Goal: Task Accomplishment & Management: Complete application form

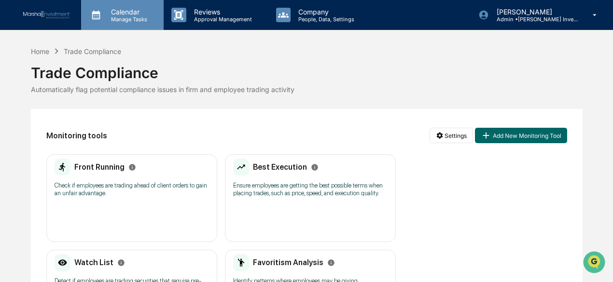
click at [128, 14] on p "Calendar" at bounding box center [127, 12] width 49 height 8
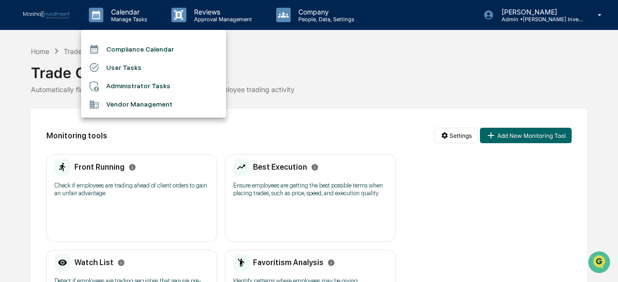
click at [142, 54] on li "Compliance Calendar" at bounding box center [153, 49] width 145 height 18
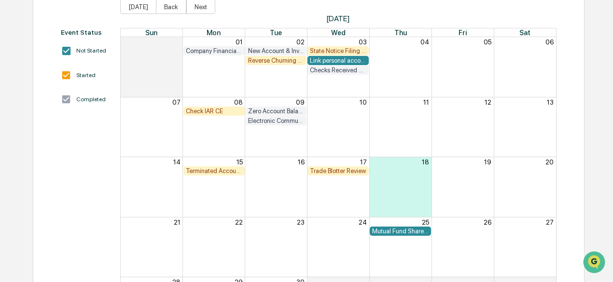
scroll to position [97, 0]
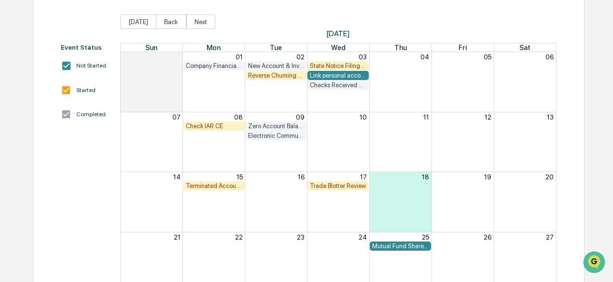
click at [212, 186] on div "Terminated Account Review" at bounding box center [214, 186] width 56 height 7
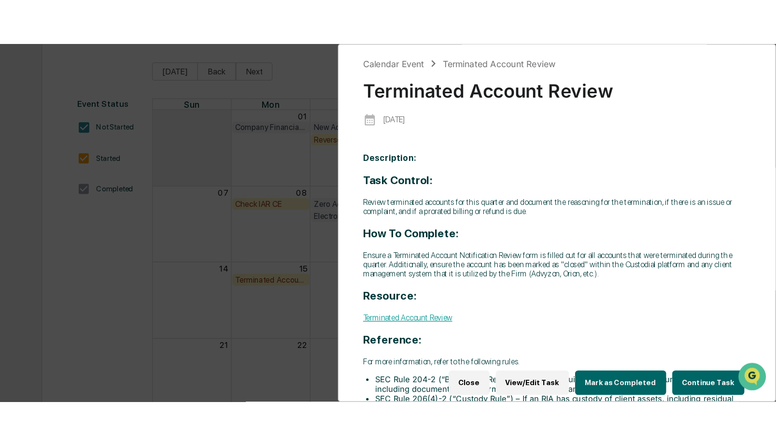
scroll to position [46, 0]
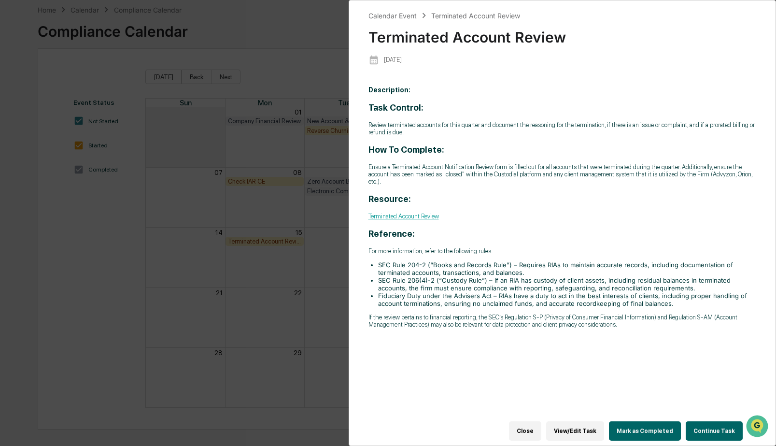
click at [613, 282] on button "Continue Task" at bounding box center [714, 430] width 57 height 19
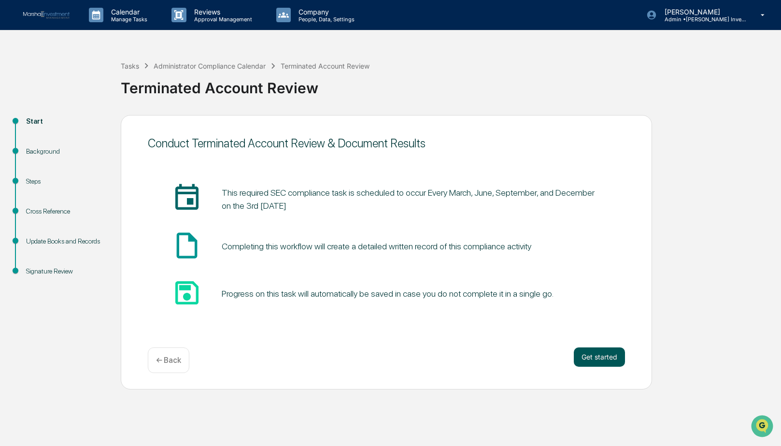
click at [591, 282] on button "Get started" at bounding box center [599, 356] width 51 height 19
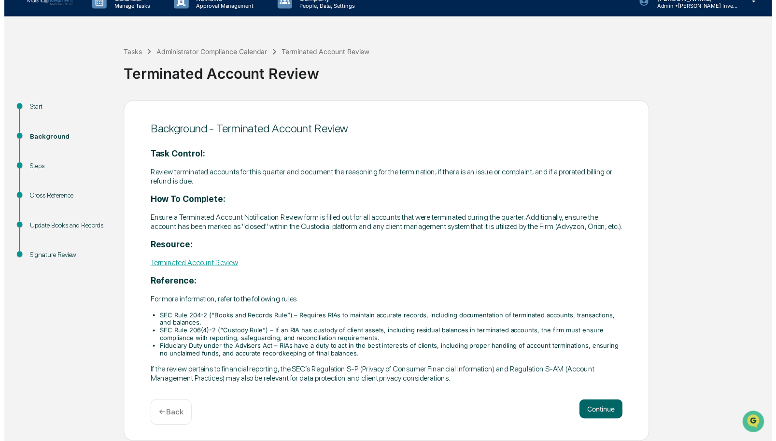
scroll to position [23, 0]
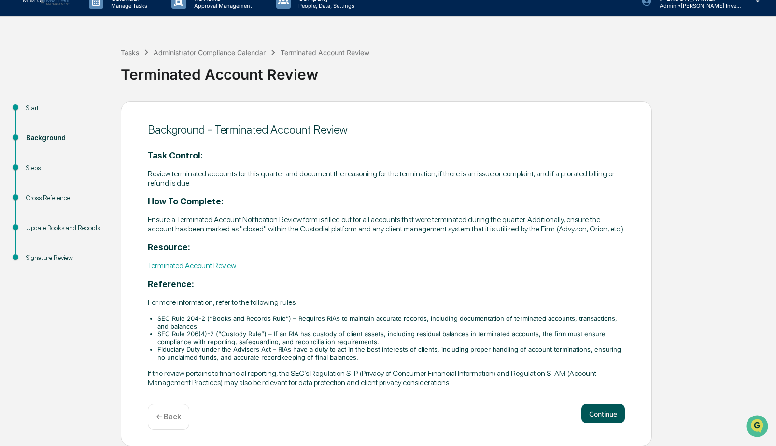
click at [598, 282] on button "Continue" at bounding box center [602, 413] width 43 height 19
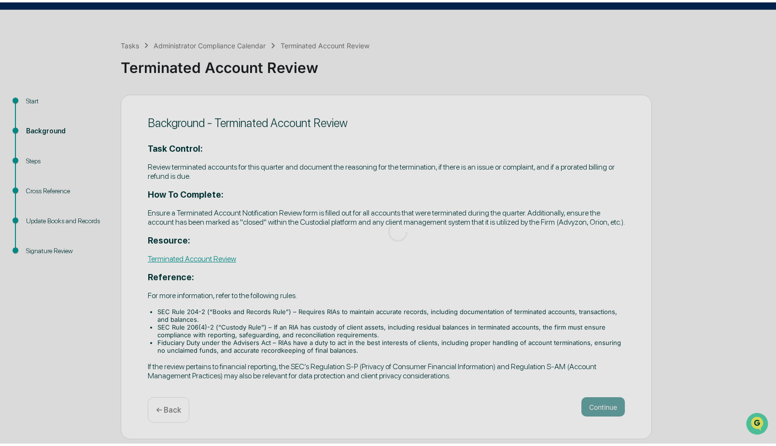
scroll to position [0, 0]
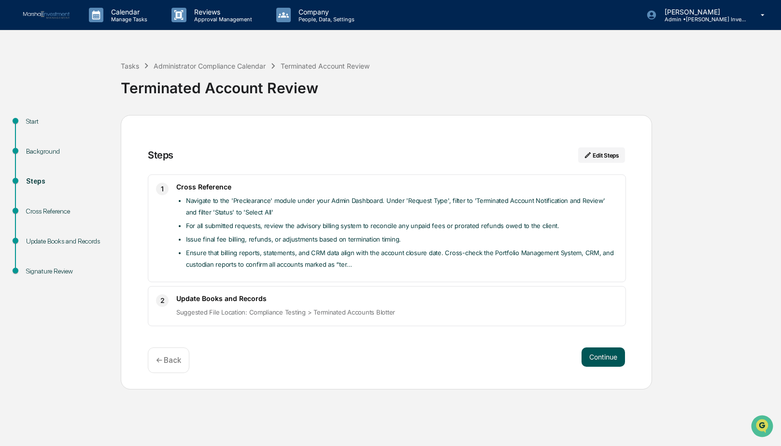
click at [613, 282] on button "Continue" at bounding box center [602, 356] width 43 height 19
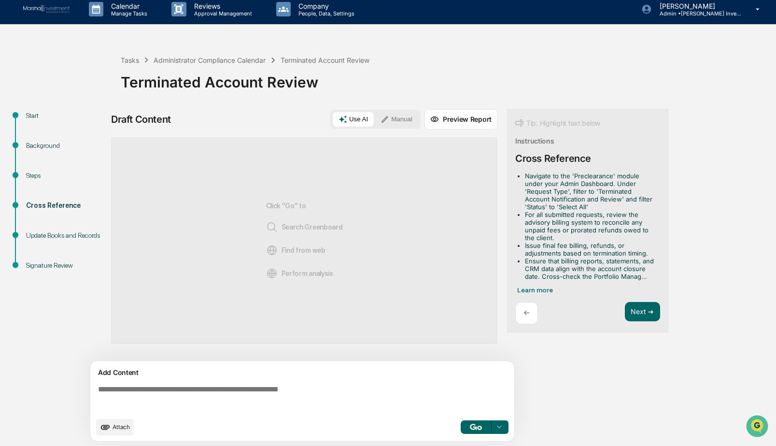
scroll to position [7, 0]
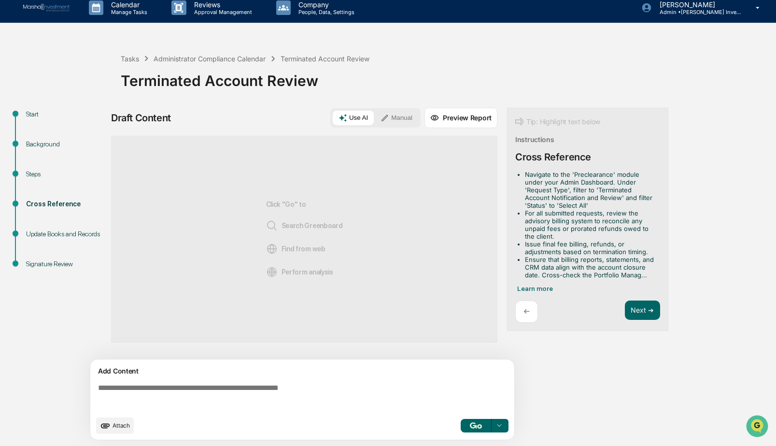
click at [398, 118] on button "Manual" at bounding box center [396, 118] width 43 height 14
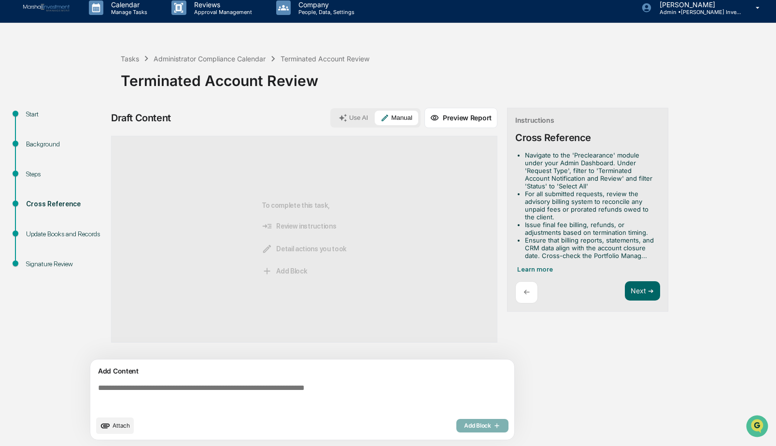
click at [112, 282] on button "Attach" at bounding box center [115, 425] width 38 height 16
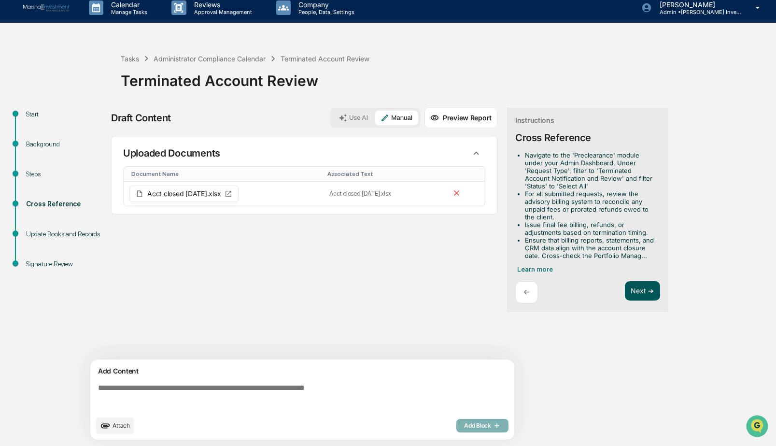
click at [613, 282] on button "Next ➔" at bounding box center [642, 291] width 35 height 20
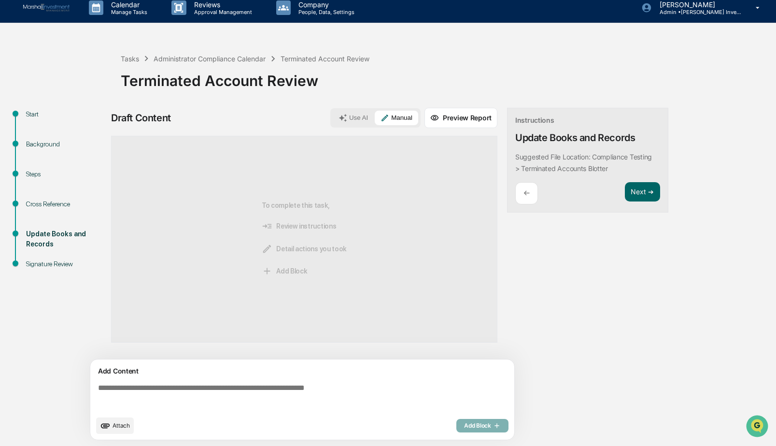
click at [358, 120] on button "Use AI" at bounding box center [353, 118] width 41 height 14
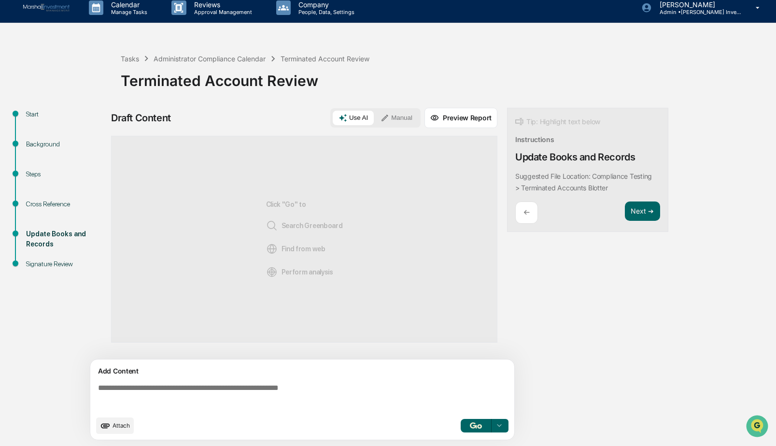
click at [38, 204] on div "Cross Reference" at bounding box center [65, 204] width 79 height 10
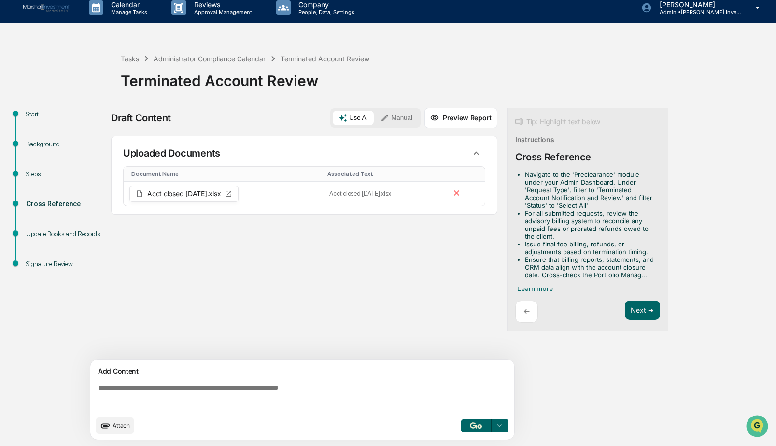
click at [352, 120] on button "Use AI" at bounding box center [353, 118] width 41 height 14
click at [613, 282] on button "Next ➔" at bounding box center [642, 310] width 35 height 20
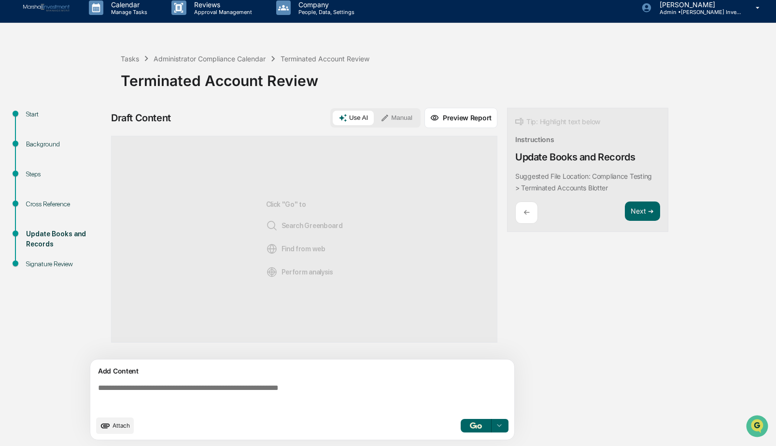
click at [405, 117] on button "Manual" at bounding box center [396, 118] width 43 height 14
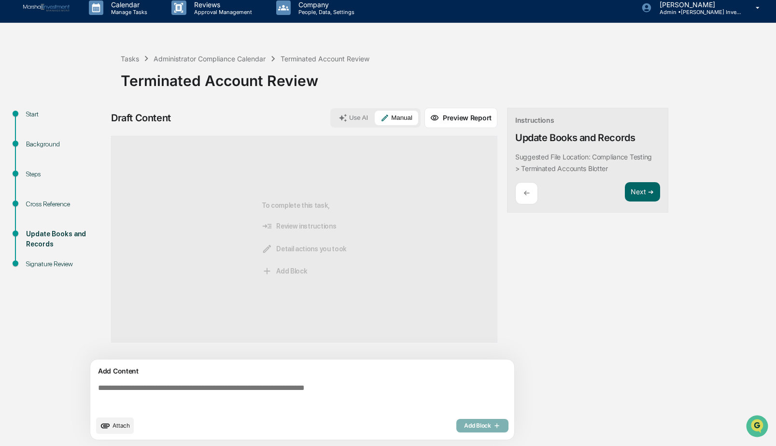
click at [114, 282] on span "Attach" at bounding box center [121, 425] width 17 height 7
click at [123, 282] on span "Attach" at bounding box center [121, 425] width 17 height 7
click at [333, 111] on div "Use AI Manual" at bounding box center [375, 117] width 90 height 19
click at [351, 120] on button "Use AI" at bounding box center [353, 118] width 41 height 14
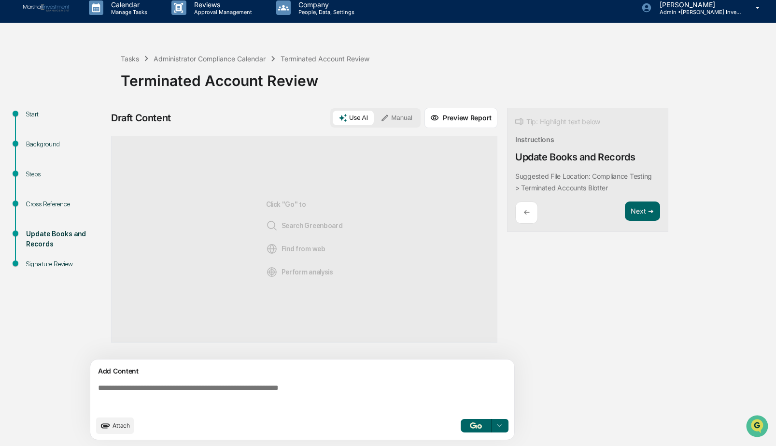
click at [395, 119] on button "Manual" at bounding box center [396, 118] width 43 height 14
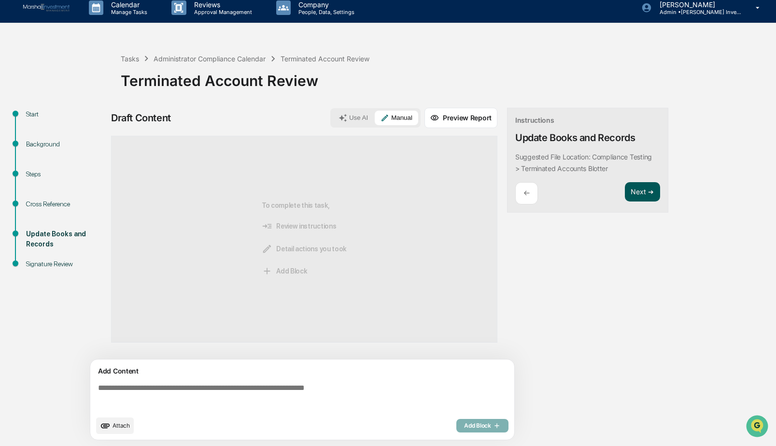
click at [613, 187] on button "Next ➔" at bounding box center [642, 192] width 35 height 20
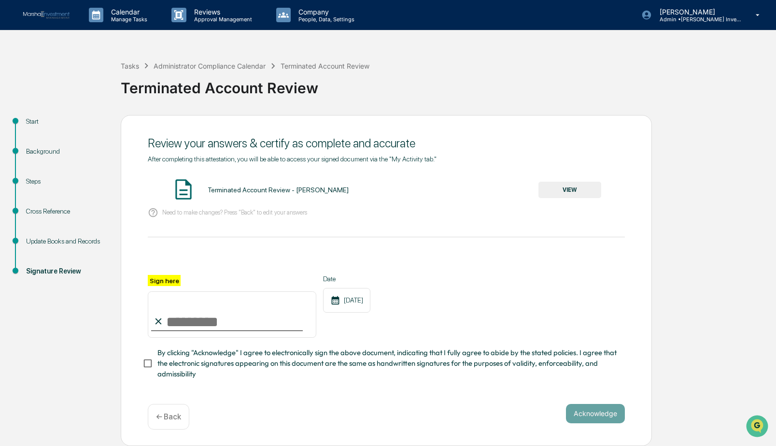
click at [556, 193] on button "VIEW" at bounding box center [569, 190] width 63 height 16
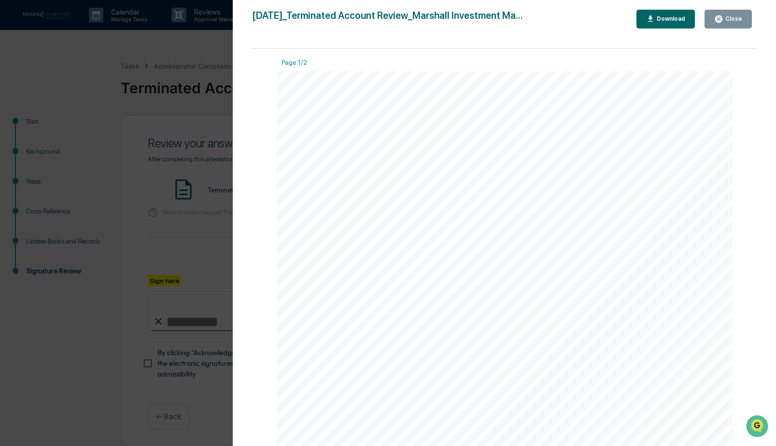
click at [613, 17] on icon "button" at bounding box center [718, 18] width 7 height 7
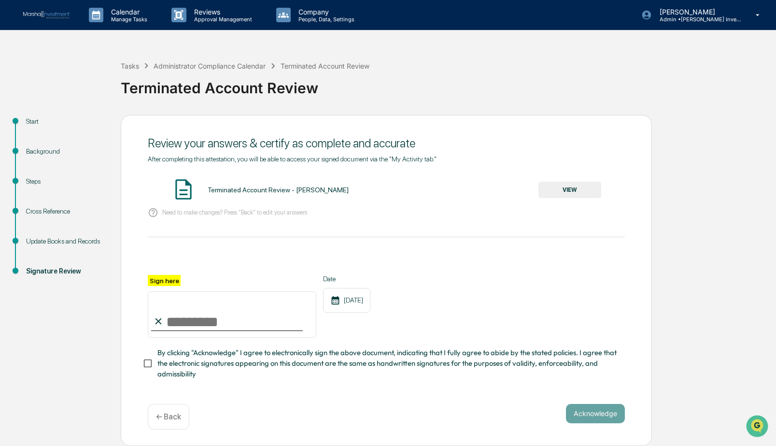
click at [36, 121] on div "Start" at bounding box center [65, 121] width 79 height 10
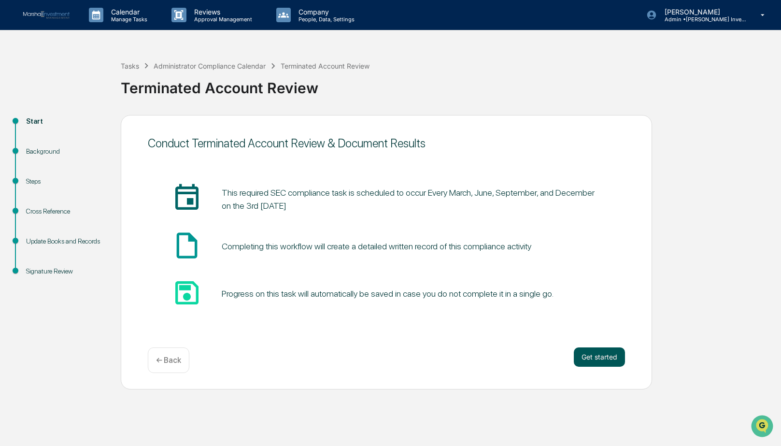
click at [590, 282] on button "Get started" at bounding box center [599, 356] width 51 height 19
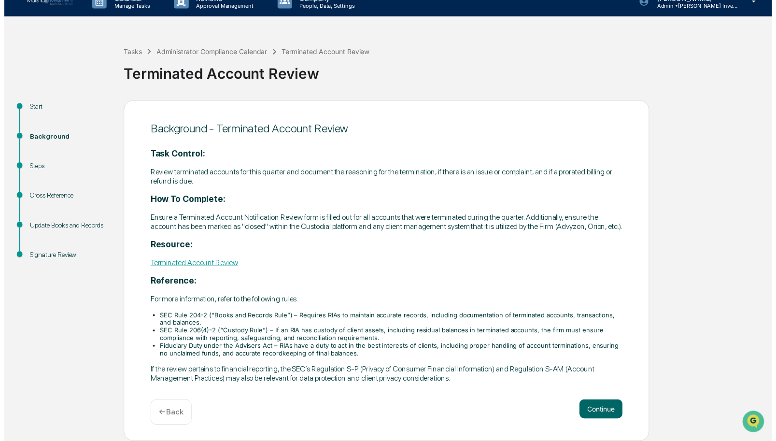
scroll to position [23, 0]
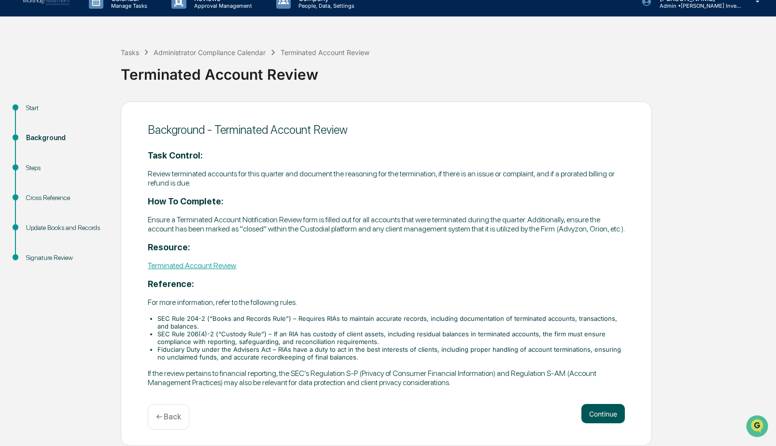
click at [603, 282] on button "Continue" at bounding box center [602, 413] width 43 height 19
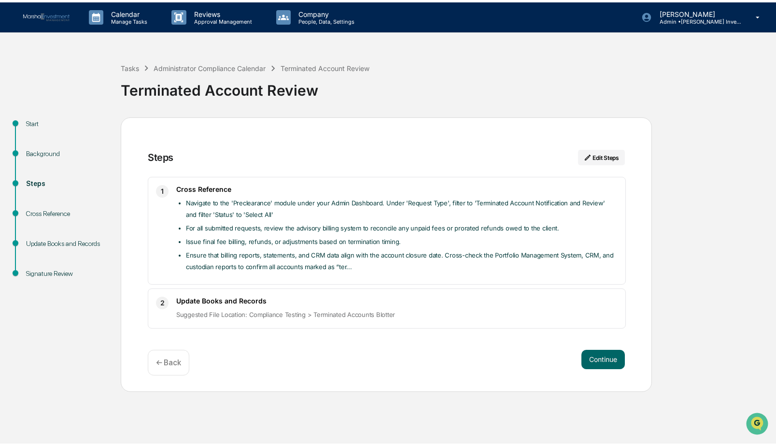
scroll to position [0, 0]
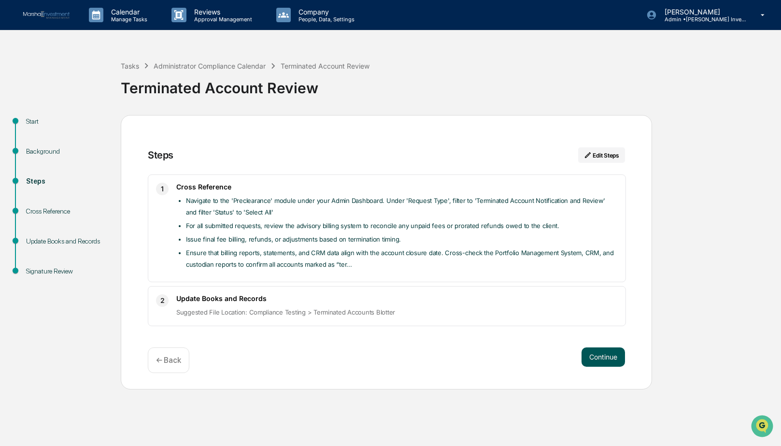
click at [599, 282] on button "Continue" at bounding box center [602, 356] width 43 height 19
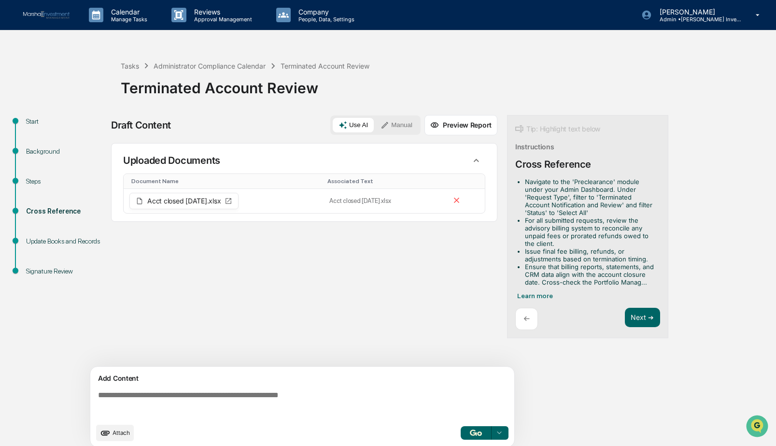
click at [360, 121] on button "Use AI" at bounding box center [353, 125] width 41 height 14
click at [464, 123] on button "Preview Report" at bounding box center [460, 125] width 73 height 20
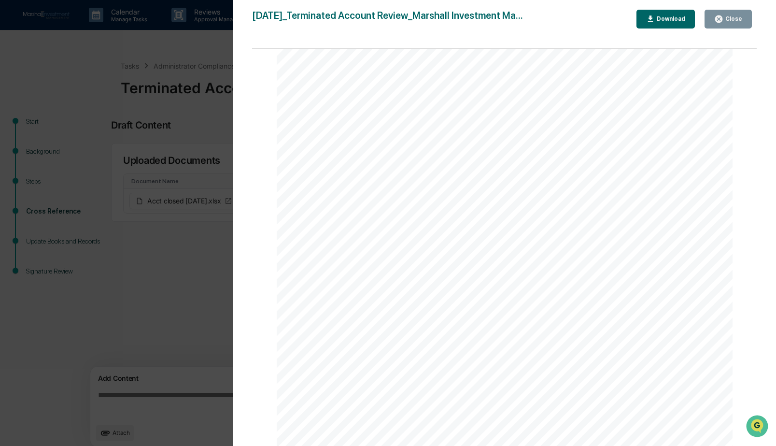
click at [613, 22] on button "Close" at bounding box center [728, 19] width 47 height 19
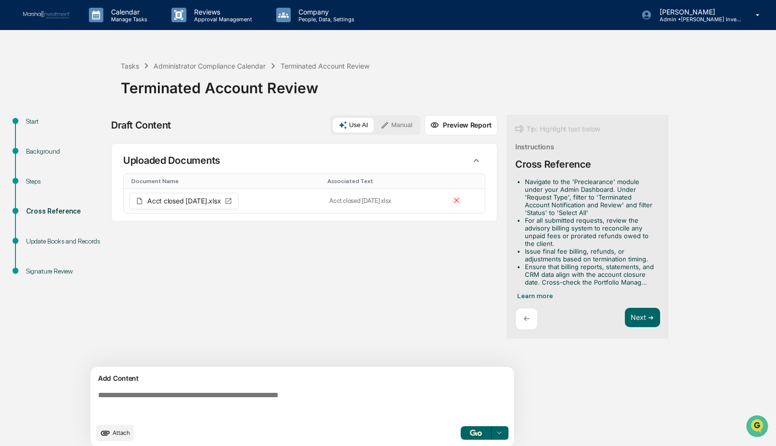
click at [68, 239] on div "Update Books and Records" at bounding box center [65, 241] width 79 height 10
click at [613, 282] on button "Next ➔" at bounding box center [642, 318] width 35 height 20
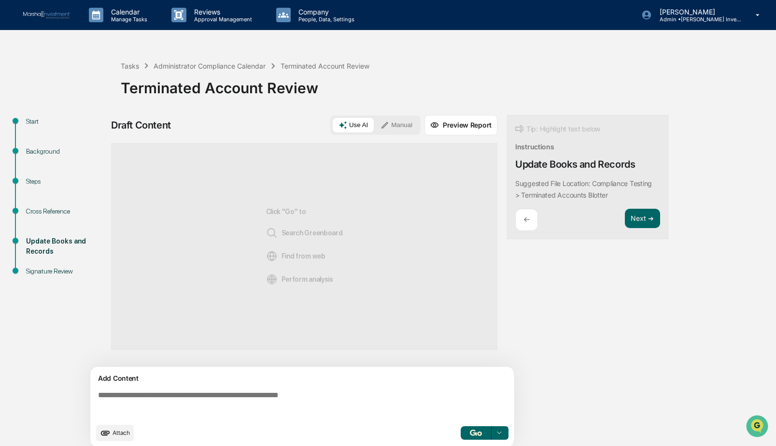
click at [397, 125] on button "Manual" at bounding box center [396, 125] width 43 height 14
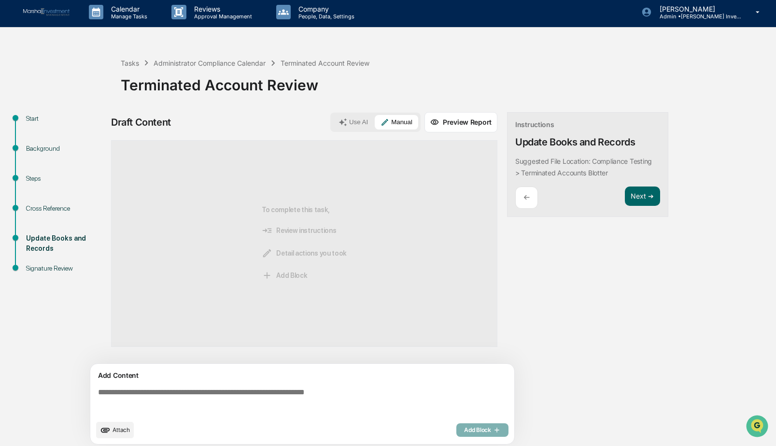
scroll to position [7, 0]
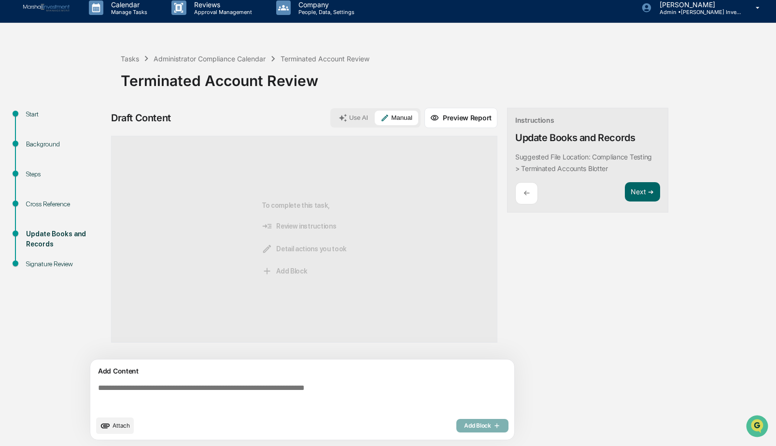
click at [163, 282] on textarea at bounding box center [304, 397] width 420 height 35
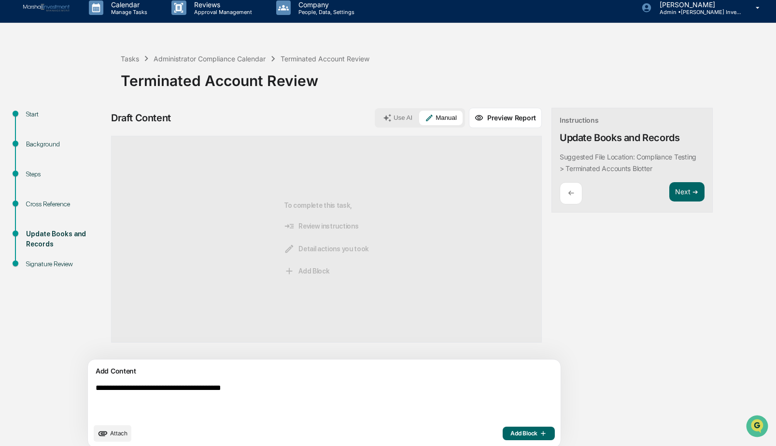
type textarea "**********"
click at [120, 282] on button "Attach" at bounding box center [113, 433] width 38 height 16
click at [419, 113] on button "Manual" at bounding box center [440, 118] width 43 height 14
click at [377, 115] on button "Use AI" at bounding box center [397, 118] width 41 height 14
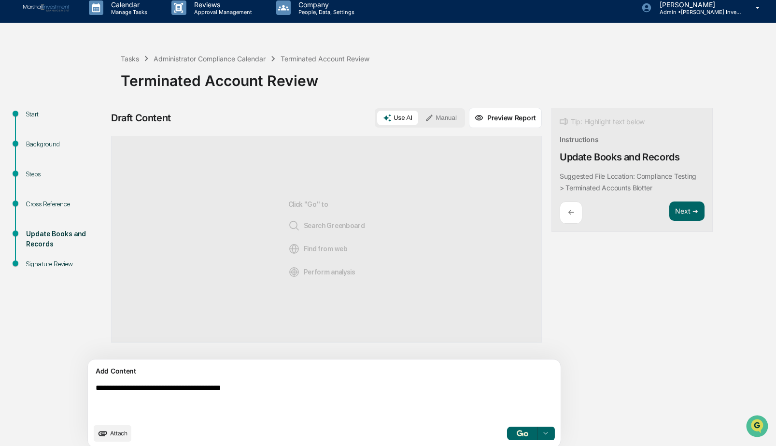
click at [126, 282] on span "Attach" at bounding box center [118, 432] width 17 height 7
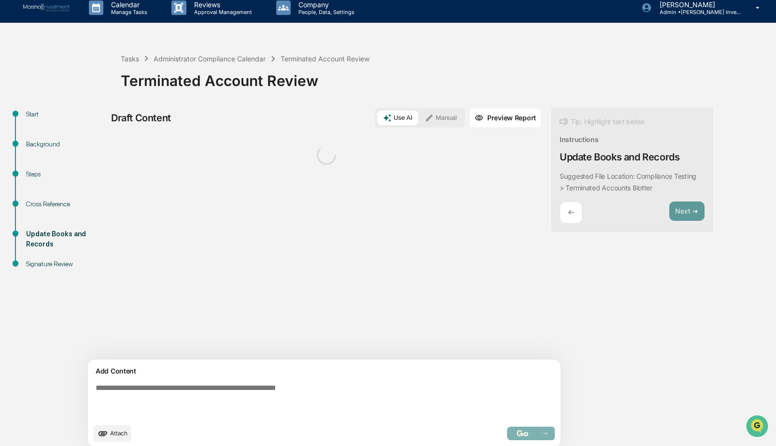
scroll to position [15, 0]
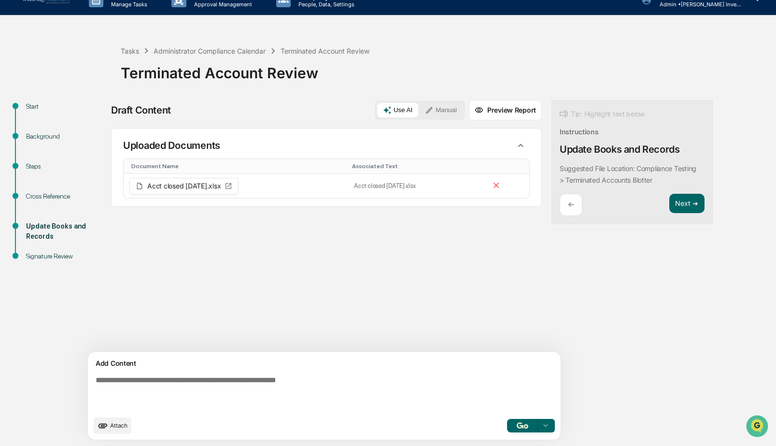
click at [517, 282] on img "button" at bounding box center [523, 425] width 12 height 6
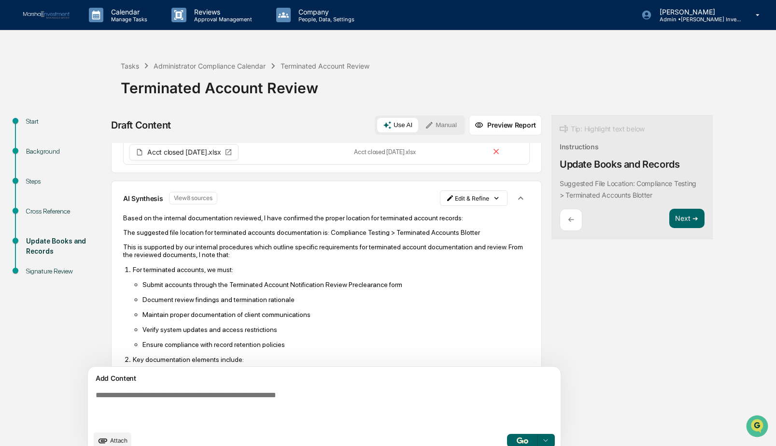
scroll to position [32, 0]
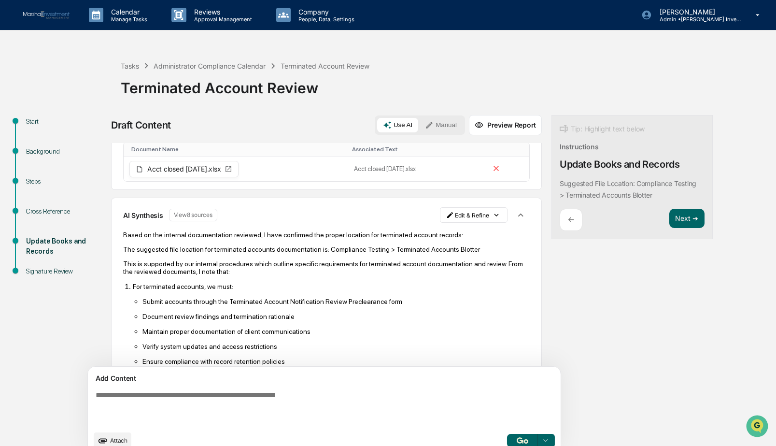
click at [515, 216] on icon "button" at bounding box center [520, 215] width 11 height 11
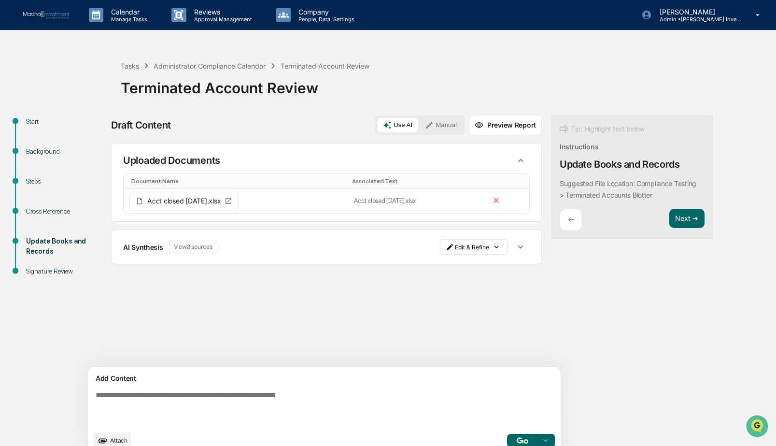
scroll to position [0, 0]
click at [518, 247] on icon "button" at bounding box center [520, 246] width 5 height 3
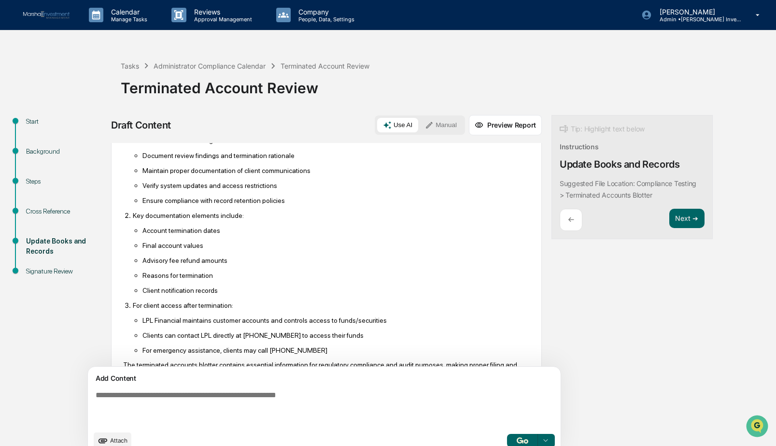
scroll to position [193, 0]
click at [517, 282] on img "button" at bounding box center [523, 440] width 12 height 6
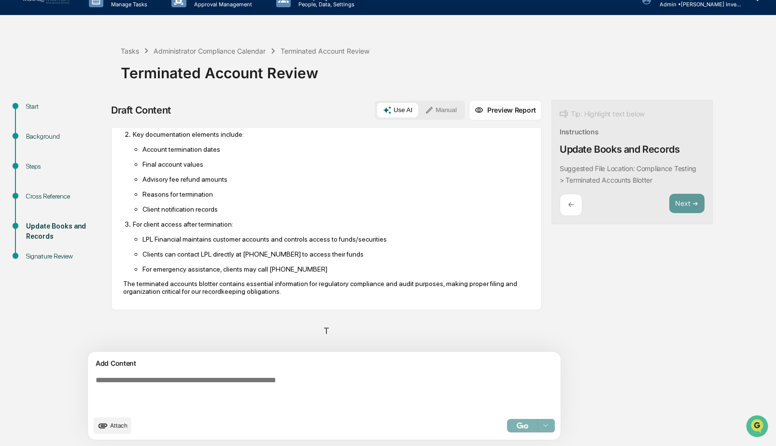
scroll to position [259, 0]
click at [378, 282] on div "Uploaded Documents Document Name Associated Text Acct closed [DATE].xlsx Acct c…" at bounding box center [326, 240] width 431 height 224
click at [317, 282] on div "Thinking..." at bounding box center [326, 331] width 431 height 26
click at [395, 260] on ul "LPL Financial maintains customer accounts and controls access to funds/securiti…" at bounding box center [331, 254] width 397 height 38
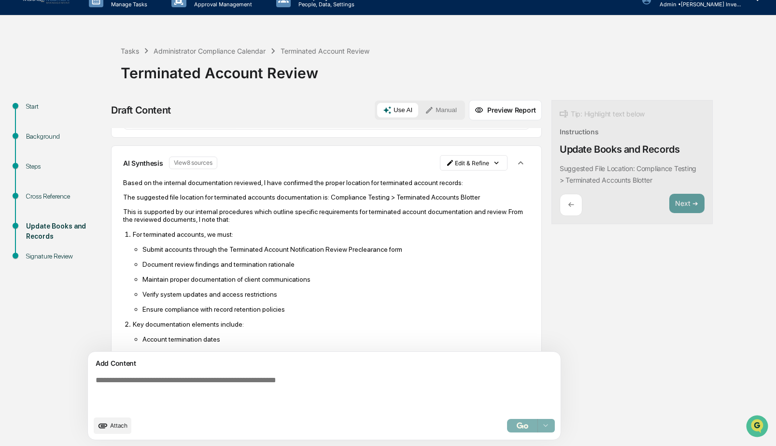
scroll to position [66, 0]
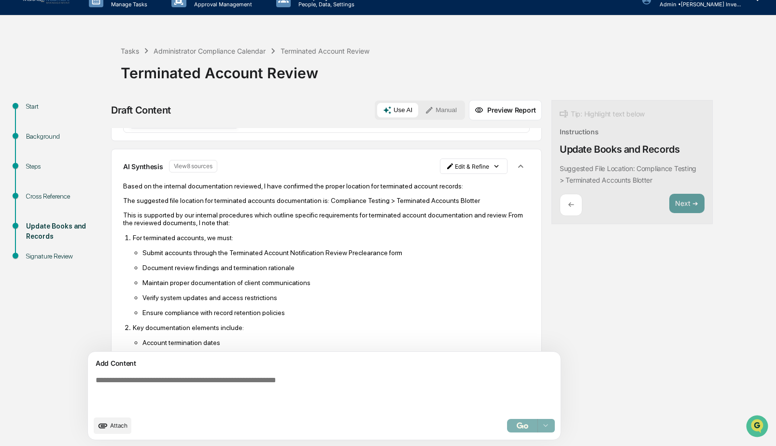
click at [469, 111] on button "Preview Report" at bounding box center [505, 110] width 73 height 20
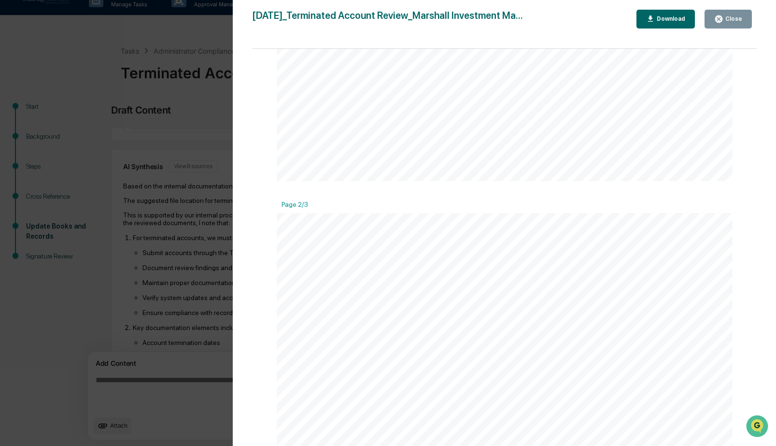
scroll to position [531, 0]
click at [613, 26] on button "Close" at bounding box center [728, 19] width 47 height 19
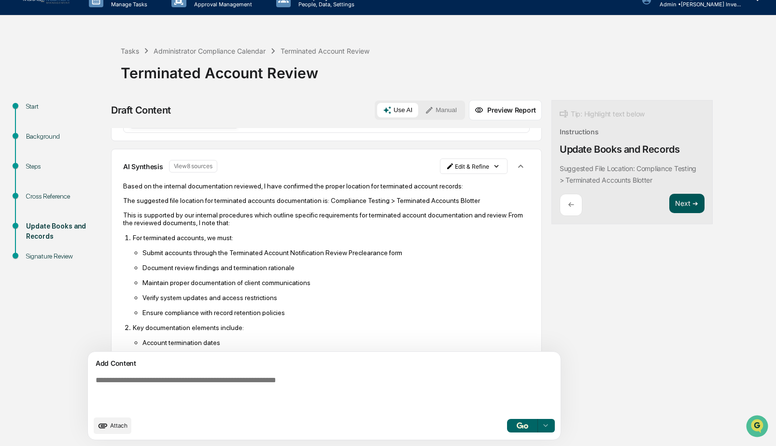
click at [613, 204] on button "Next ➔" at bounding box center [686, 204] width 35 height 20
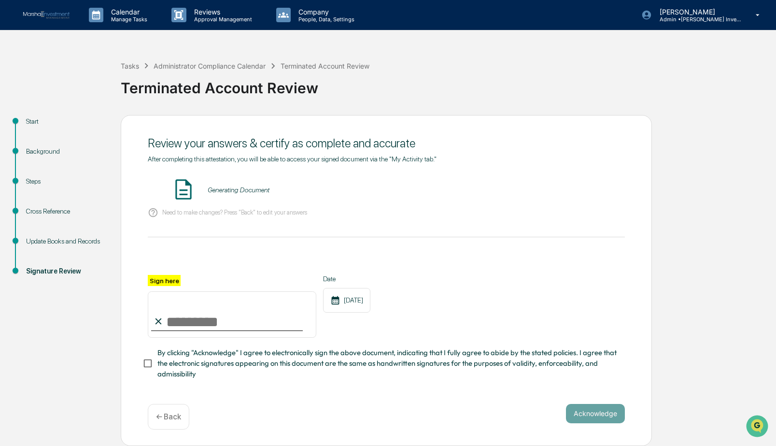
scroll to position [3, 0]
click at [197, 282] on input "Sign here" at bounding box center [232, 314] width 169 height 46
type input "**********"
click at [460, 282] on div "**********" at bounding box center [386, 306] width 477 height 63
click at [573, 191] on button "VIEW" at bounding box center [569, 190] width 63 height 16
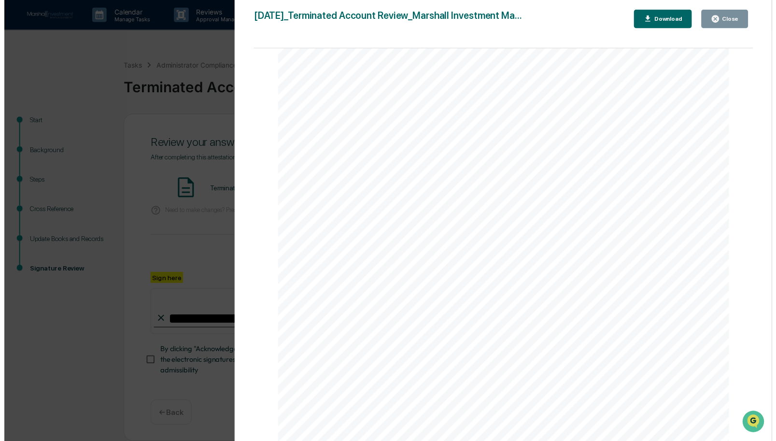
scroll to position [2299, 0]
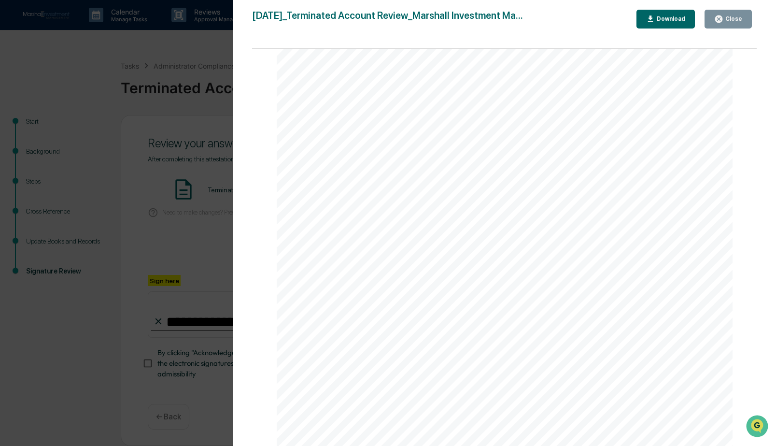
click at [613, 20] on div "Close" at bounding box center [732, 18] width 19 height 7
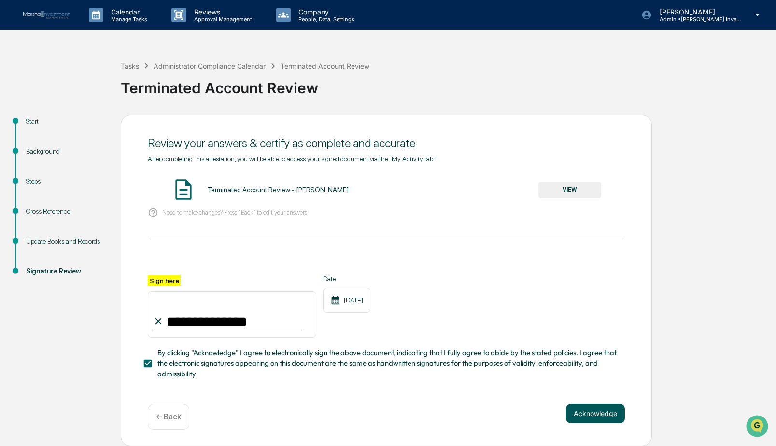
click at [602, 282] on button "Acknowledge" at bounding box center [595, 413] width 59 height 19
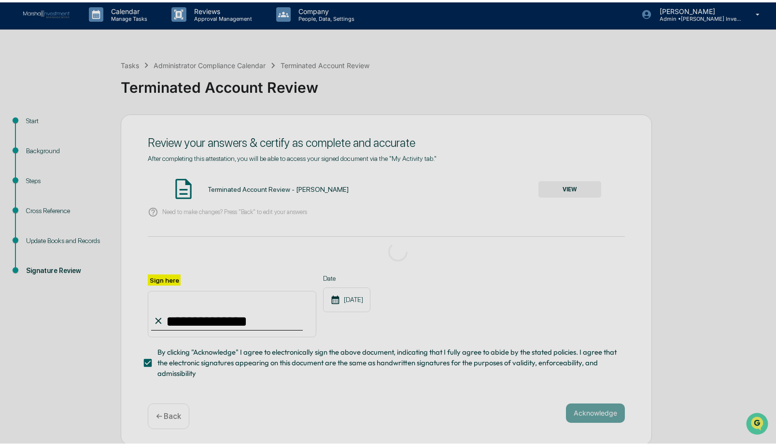
scroll to position [0, 0]
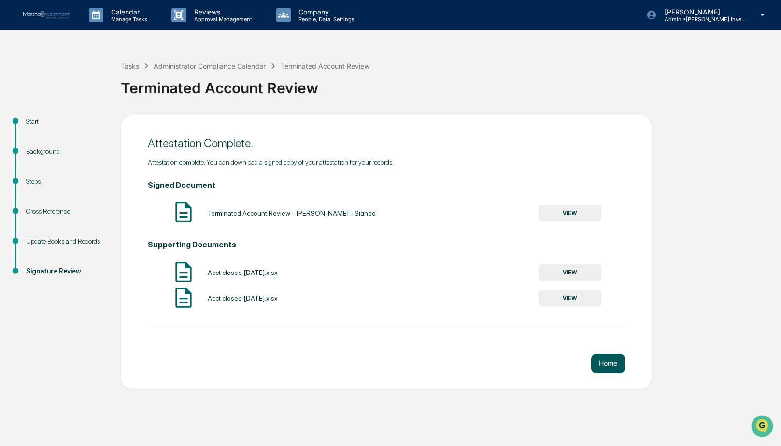
click at [607, 282] on button "Home" at bounding box center [608, 362] width 34 height 19
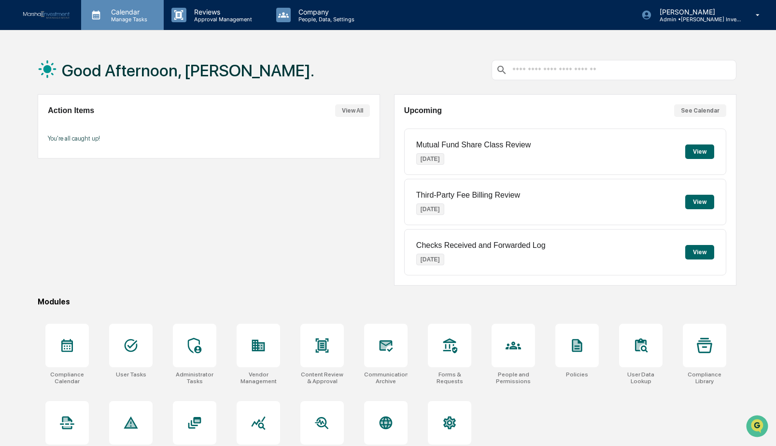
click at [116, 18] on p "Manage Tasks" at bounding box center [127, 19] width 49 height 7
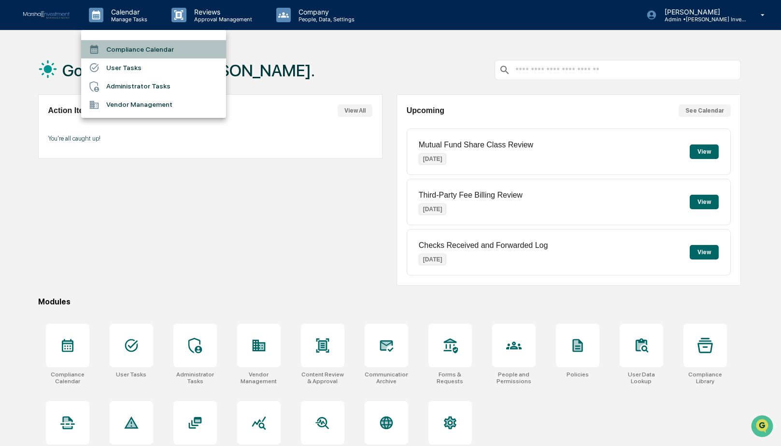
click at [122, 44] on li "Compliance Calendar" at bounding box center [153, 49] width 145 height 18
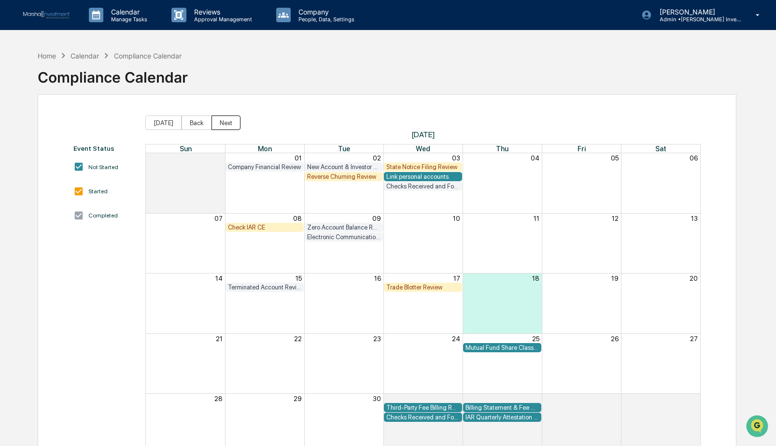
click at [227, 127] on button "Next" at bounding box center [225, 122] width 29 height 14
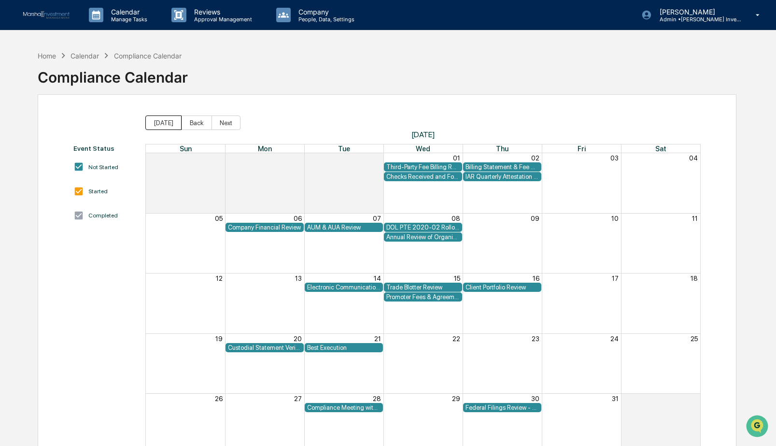
click at [150, 121] on button "[DATE]" at bounding box center [163, 122] width 36 height 14
